Goal: Communication & Community: Share content

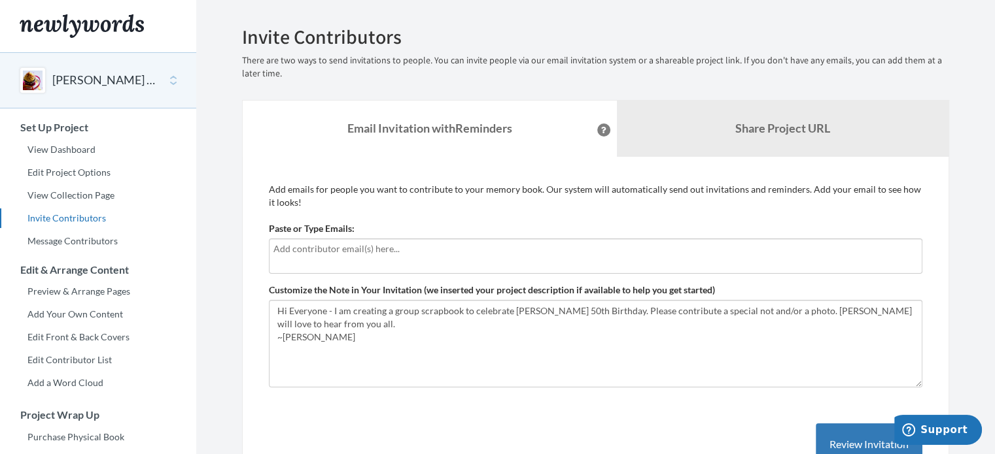
click at [411, 250] on input "text" at bounding box center [595, 249] width 644 height 14
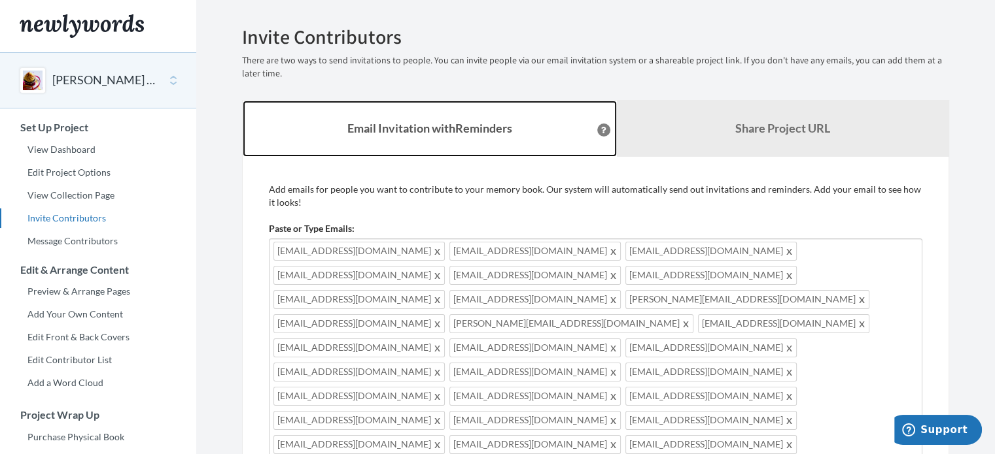
click at [432, 154] on link "Email Invitation with Reminders" at bounding box center [430, 129] width 374 height 56
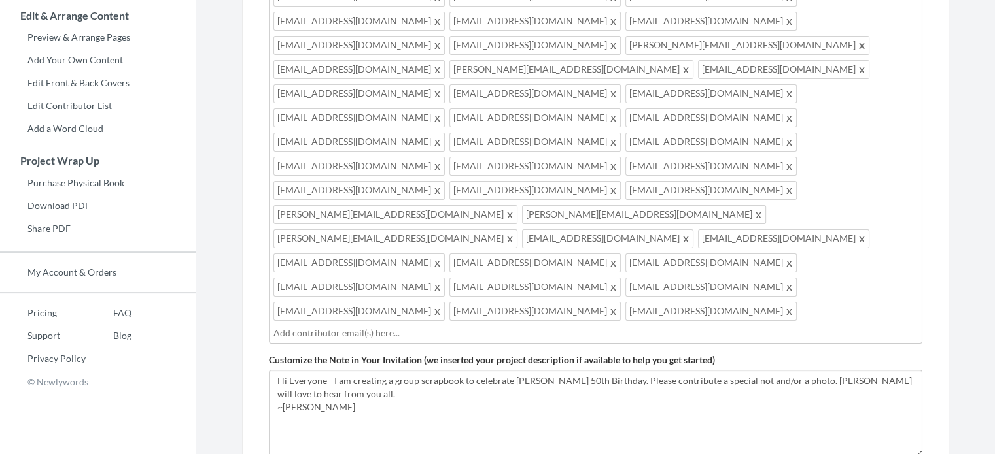
scroll to position [262, 0]
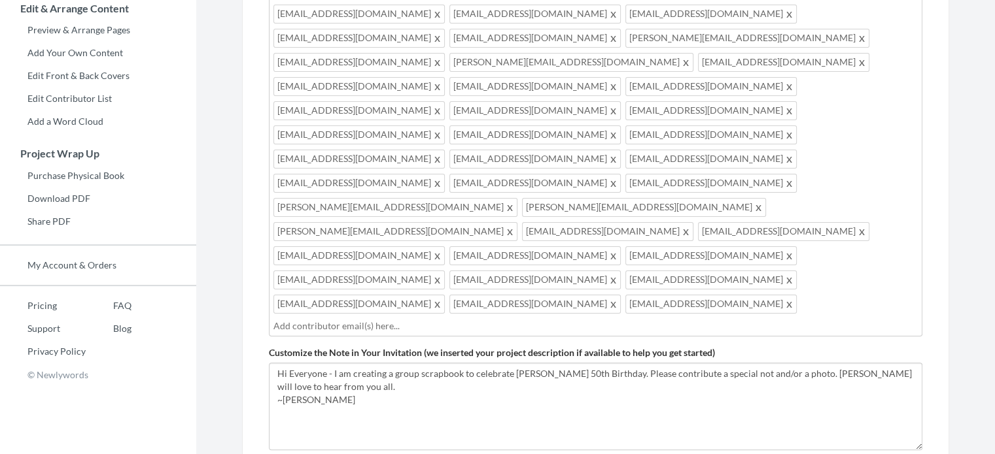
click at [466, 319] on input "text" at bounding box center [595, 326] width 644 height 14
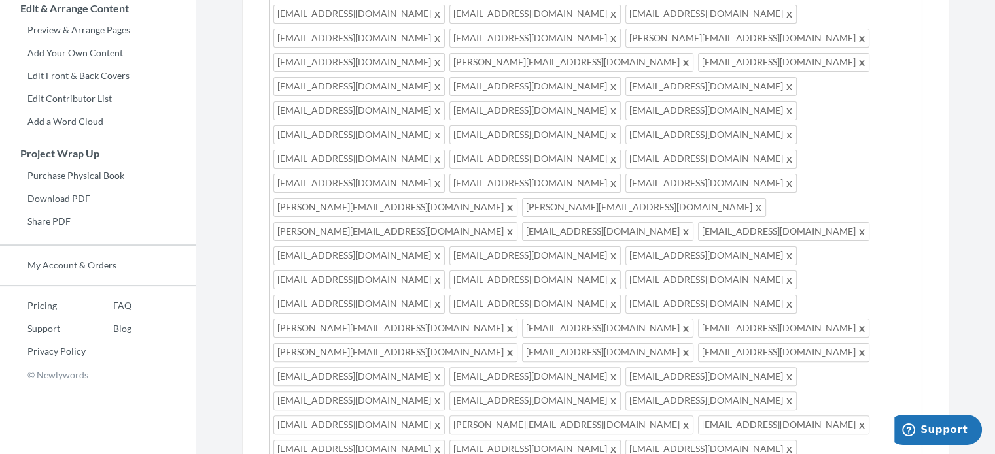
click at [216, 180] on section "Emails have been sent! Invite Contributors There are two ways to send invitatio…" at bounding box center [595, 300] width 798 height 1124
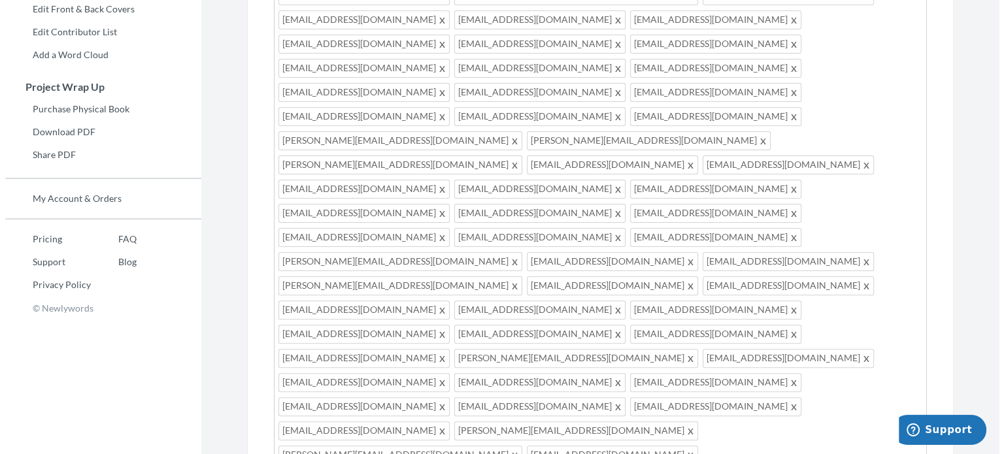
scroll to position [425, 0]
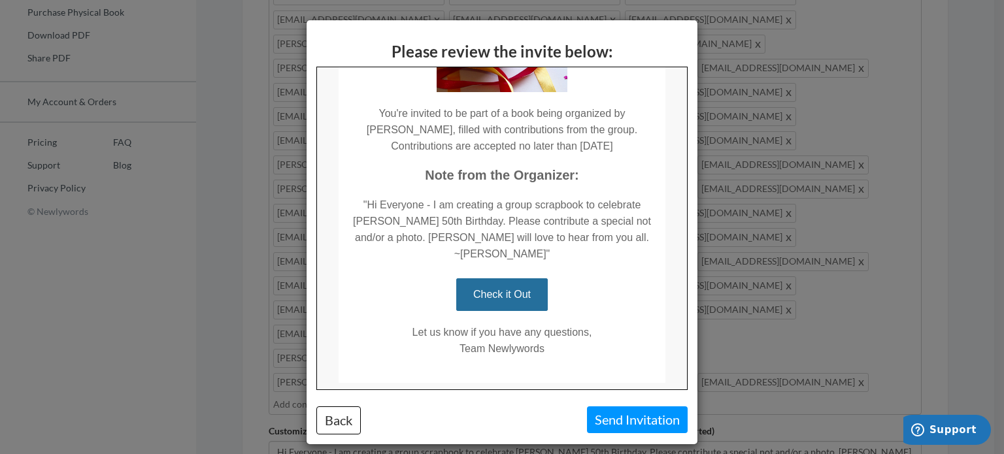
scroll to position [207, 0]
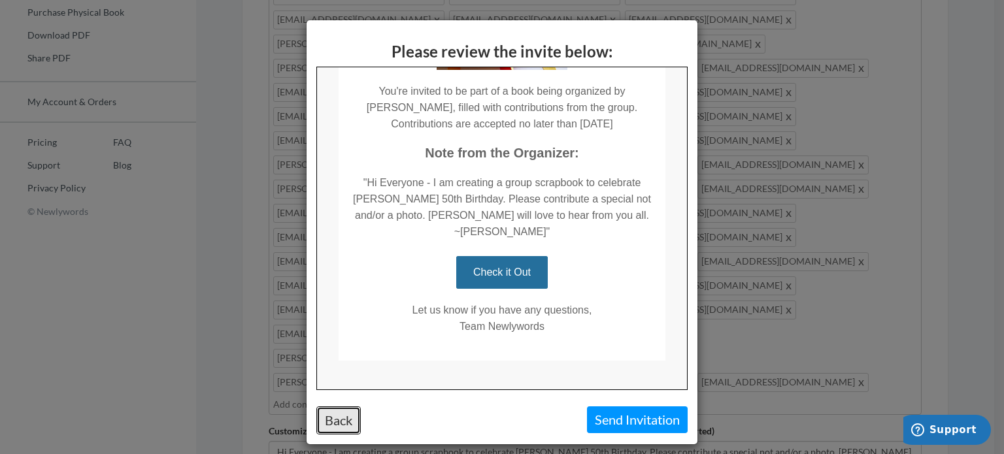
drag, startPoint x: 333, startPoint y: 427, endPoint x: 337, endPoint y: 422, distance: 7.0
click at [334, 426] on button "Back" at bounding box center [338, 421] width 44 height 28
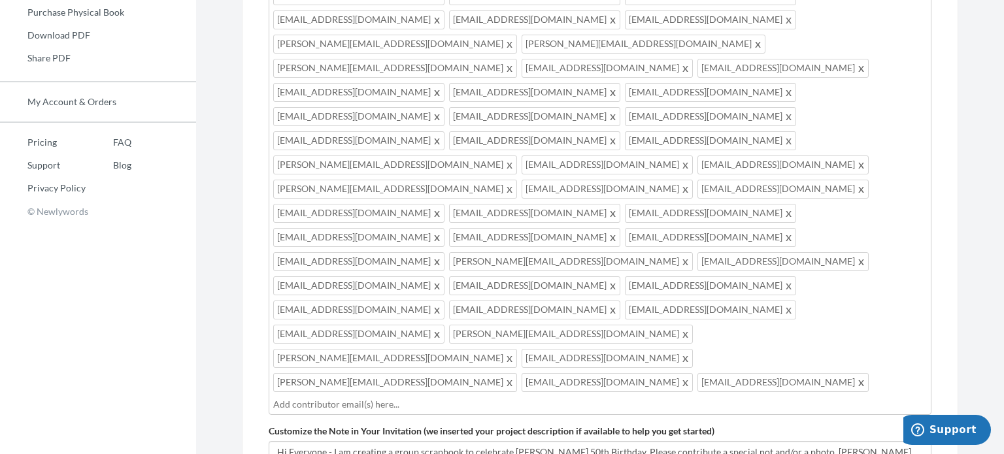
scroll to position [419, 0]
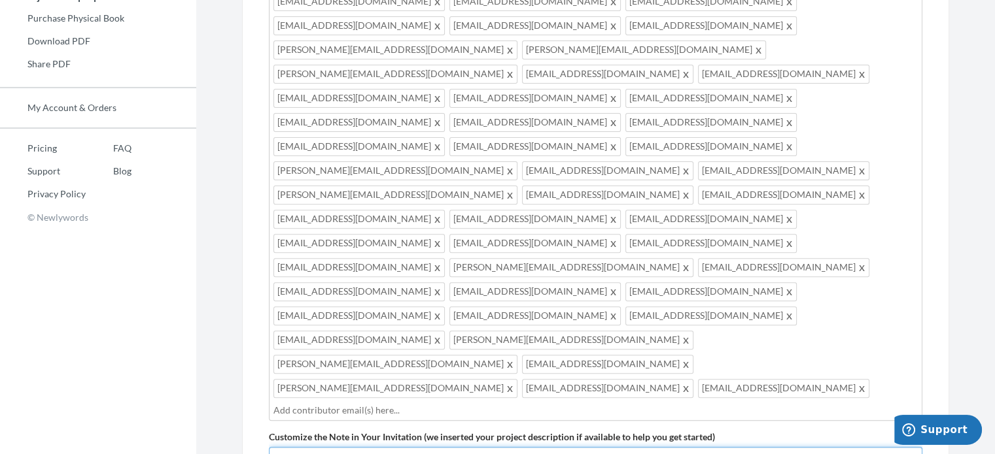
type textarea "Hi Everyone - I am creating a group scrapbook to celebrate [PERSON_NAME] 50th B…"
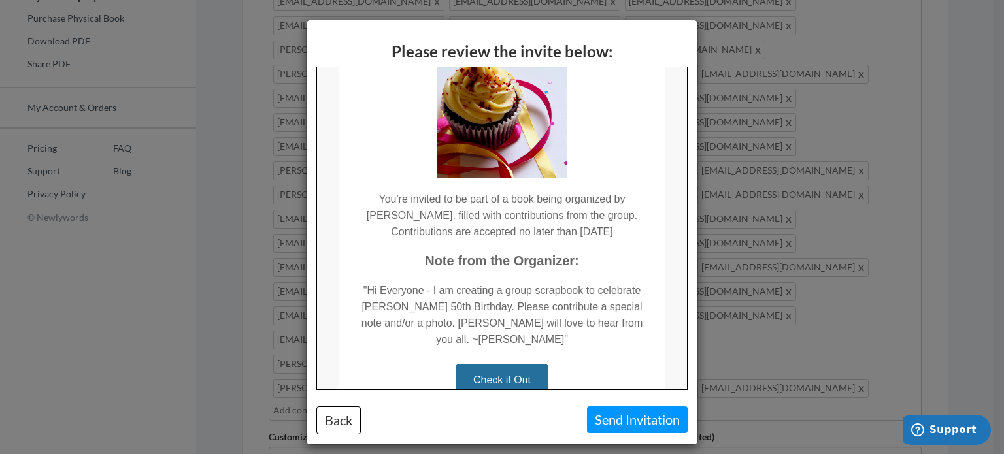
scroll to position [0, 0]
